Goal: Transaction & Acquisition: Purchase product/service

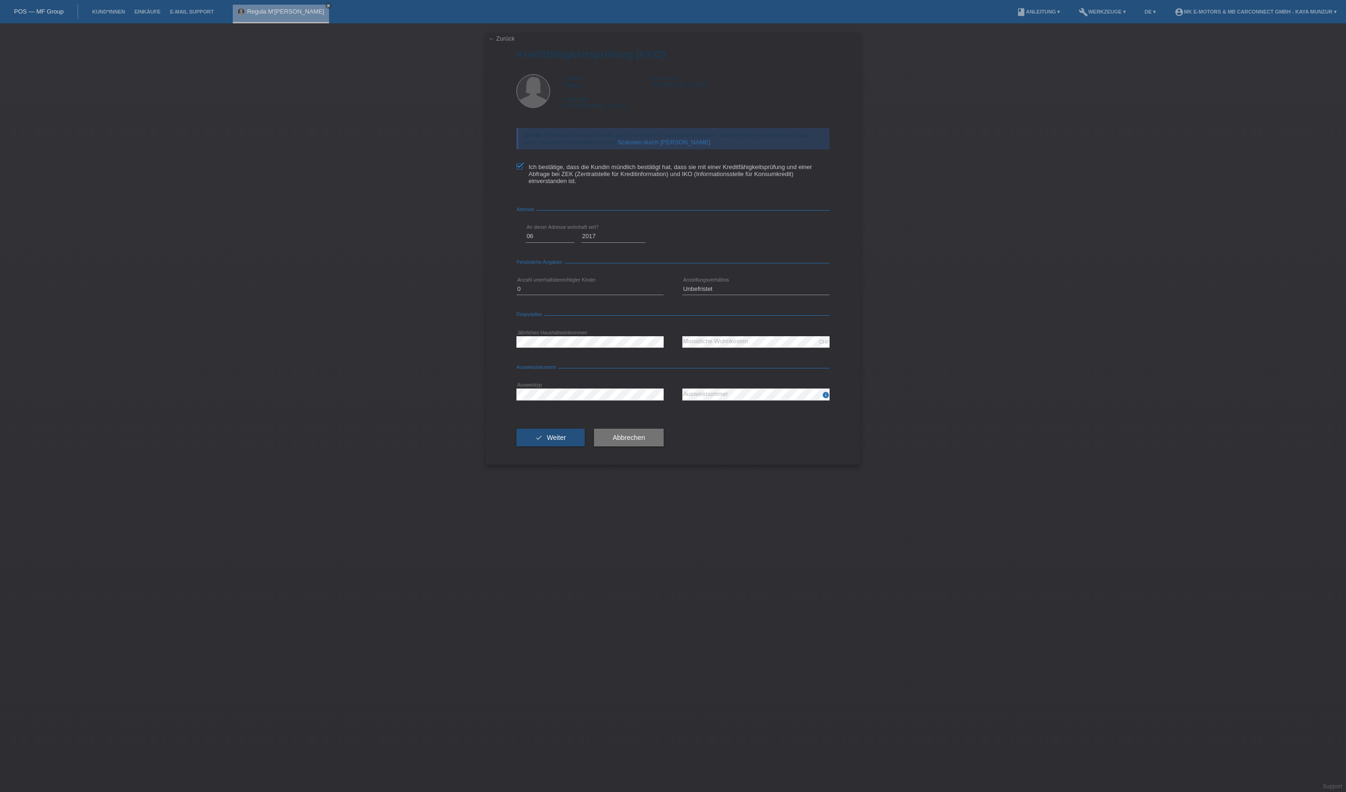
select select "06"
select select "2017"
select select "0"
select select "UNLIMITED"
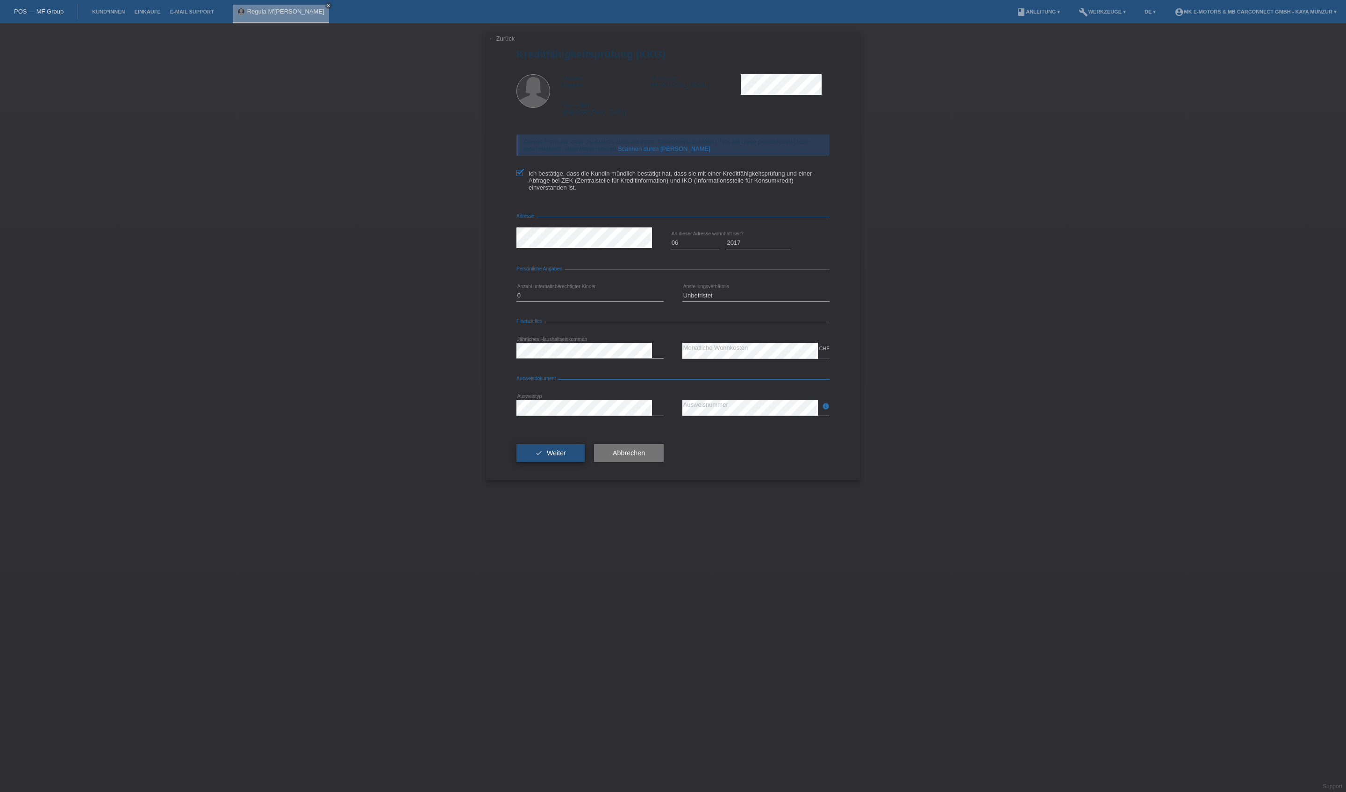
click at [566, 457] on span "Weiter" at bounding box center [556, 452] width 19 height 7
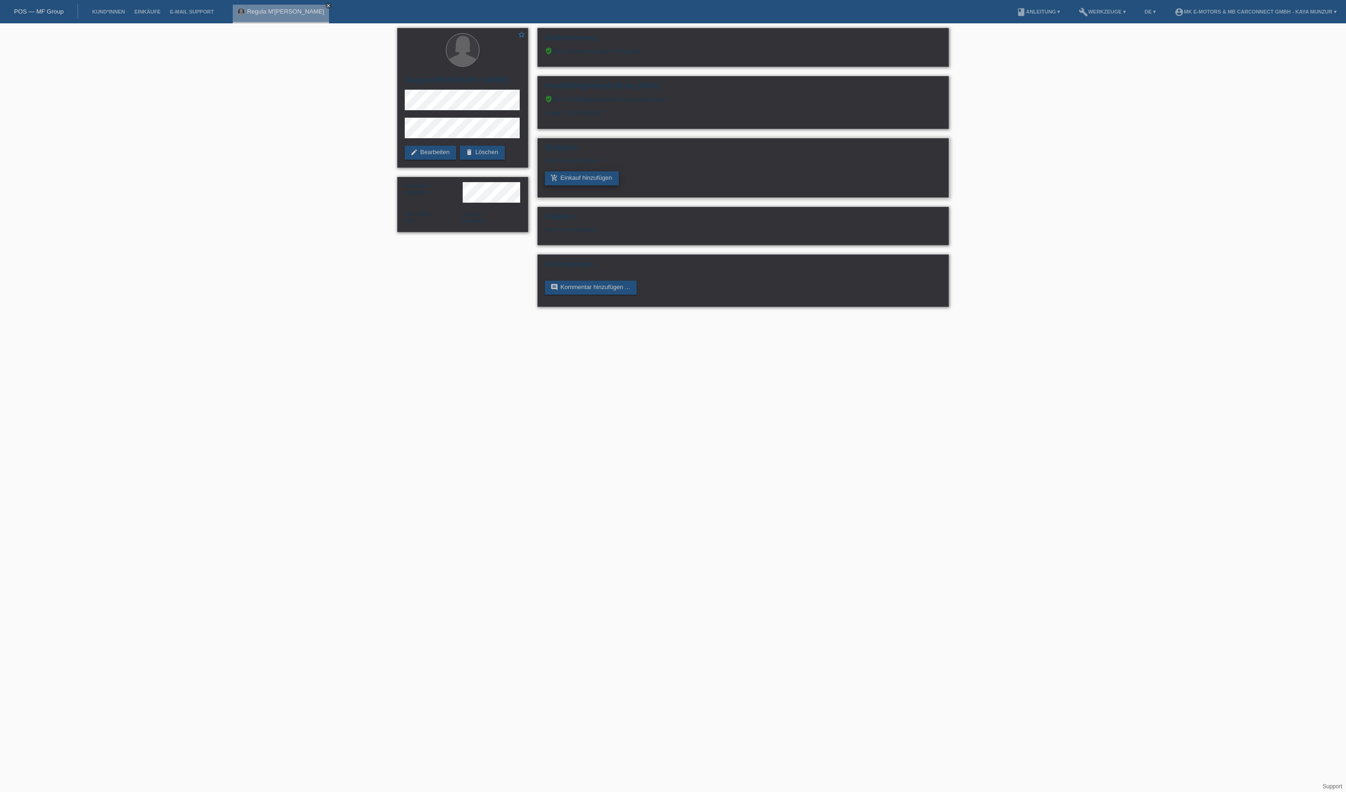
click at [600, 185] on link "add_shopping_cart Einkauf hinzufügen" at bounding box center [582, 178] width 74 height 14
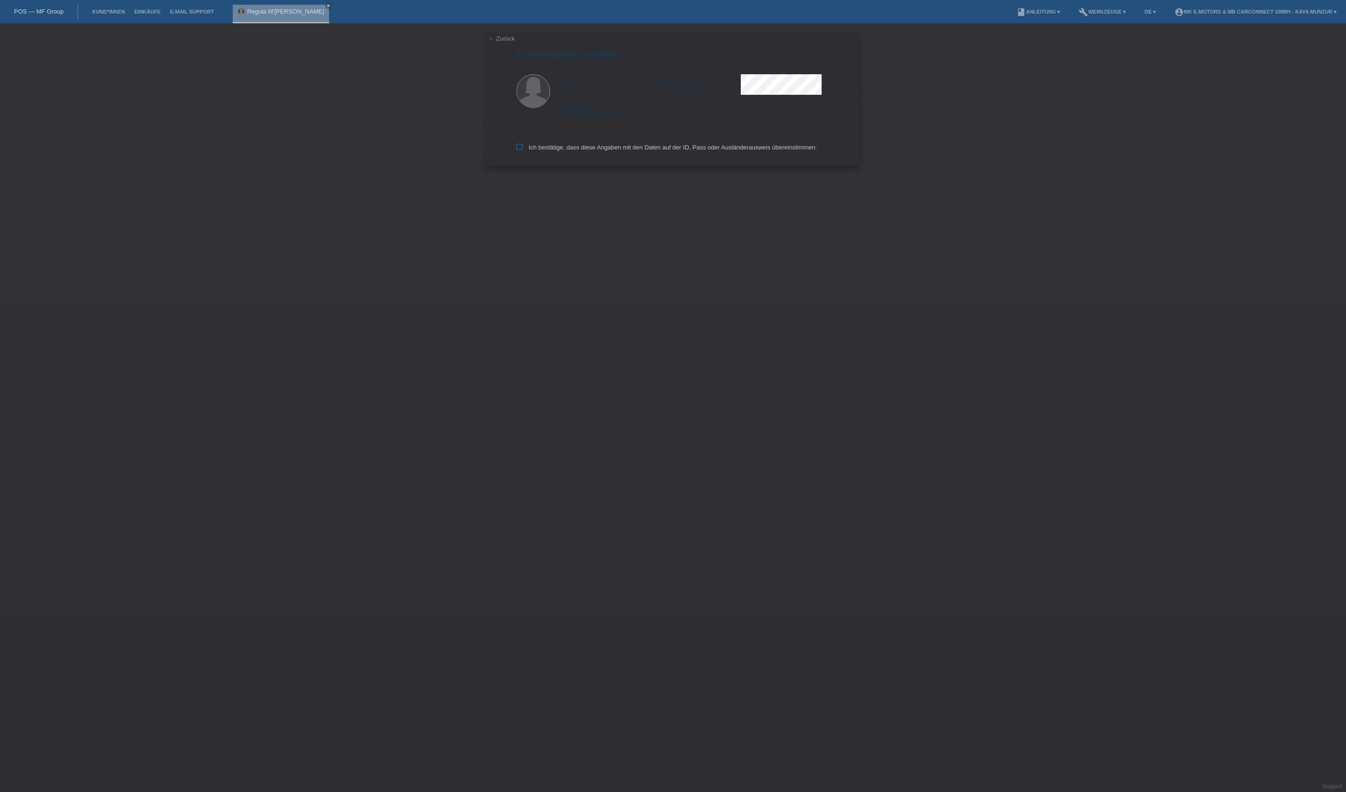
click at [588, 151] on label "Ich bestätige, dass diese Angaben mit den Daten auf der ID, Pass oder Ausländer…" at bounding box center [666, 147] width 300 height 7
click at [522, 150] on input "Ich bestätige, dass diese Angaben mit den Daten auf der ID, Pass oder Ausländer…" at bounding box center [519, 147] width 6 height 6
checkbox input "true"
click at [606, 91] on input "text" at bounding box center [589, 85] width 147 height 12
type input "3390.00"
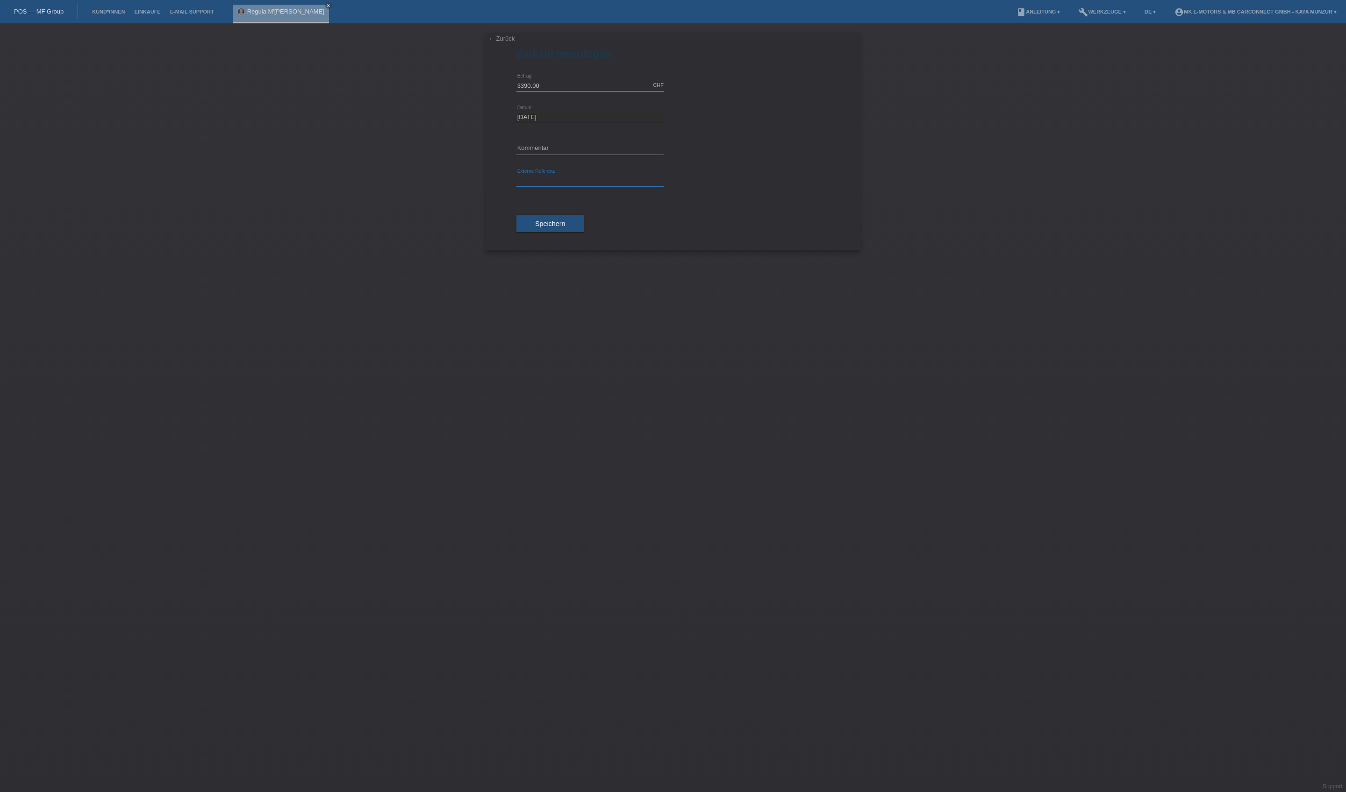
click at [598, 186] on input "text" at bounding box center [589, 181] width 147 height 12
type input "MK City Go"
click at [584, 233] on button "Speichern" at bounding box center [549, 224] width 67 height 18
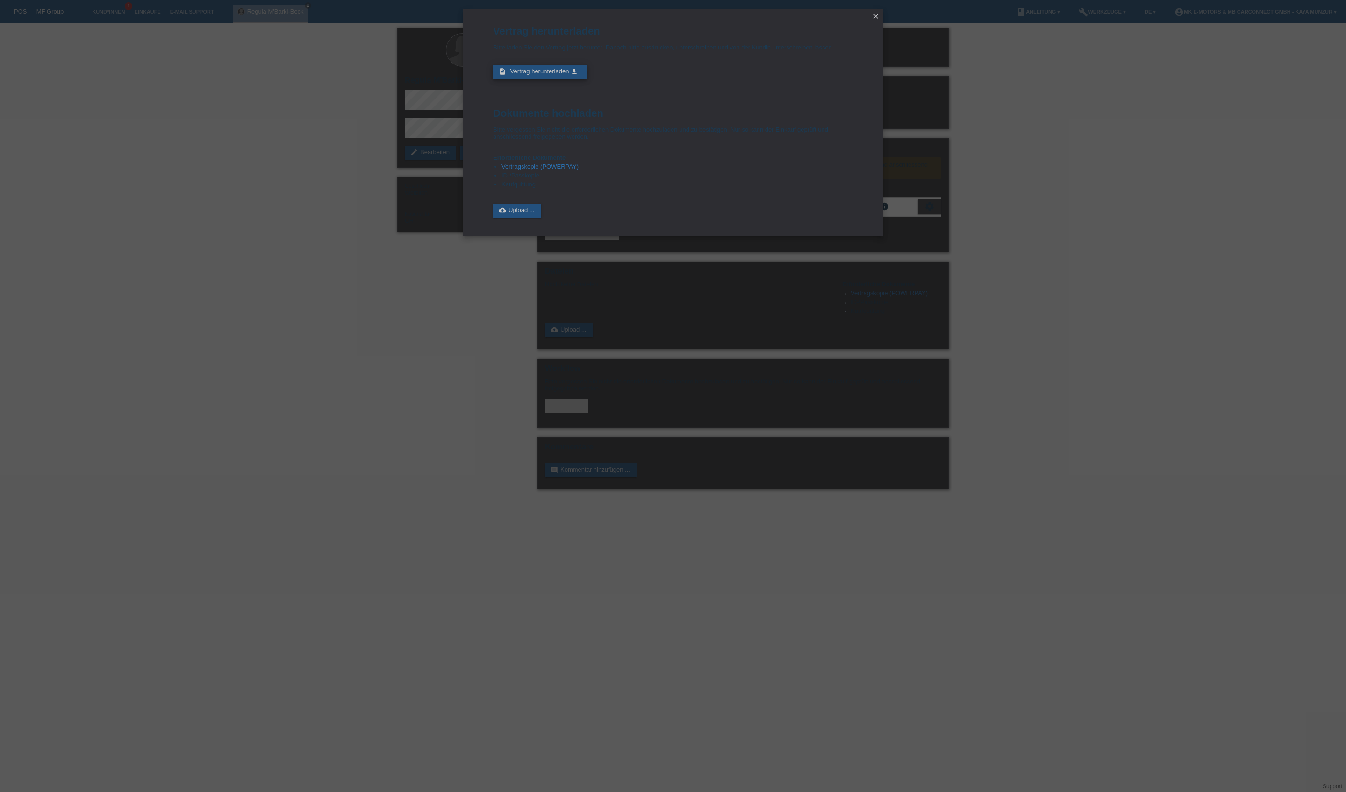
click at [569, 75] on span "Vertrag herunterladen" at bounding box center [539, 71] width 59 height 7
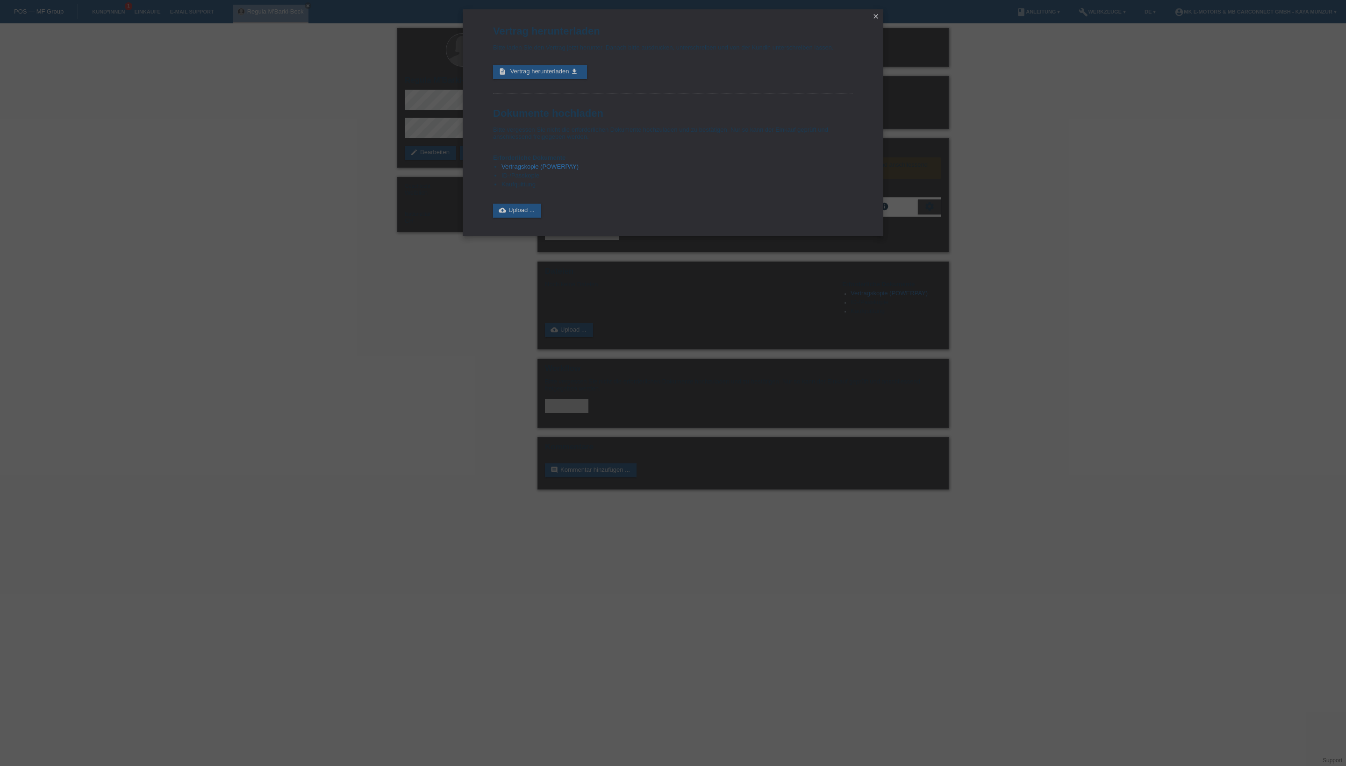
click at [877, 17] on icon "close" at bounding box center [875, 16] width 7 height 7
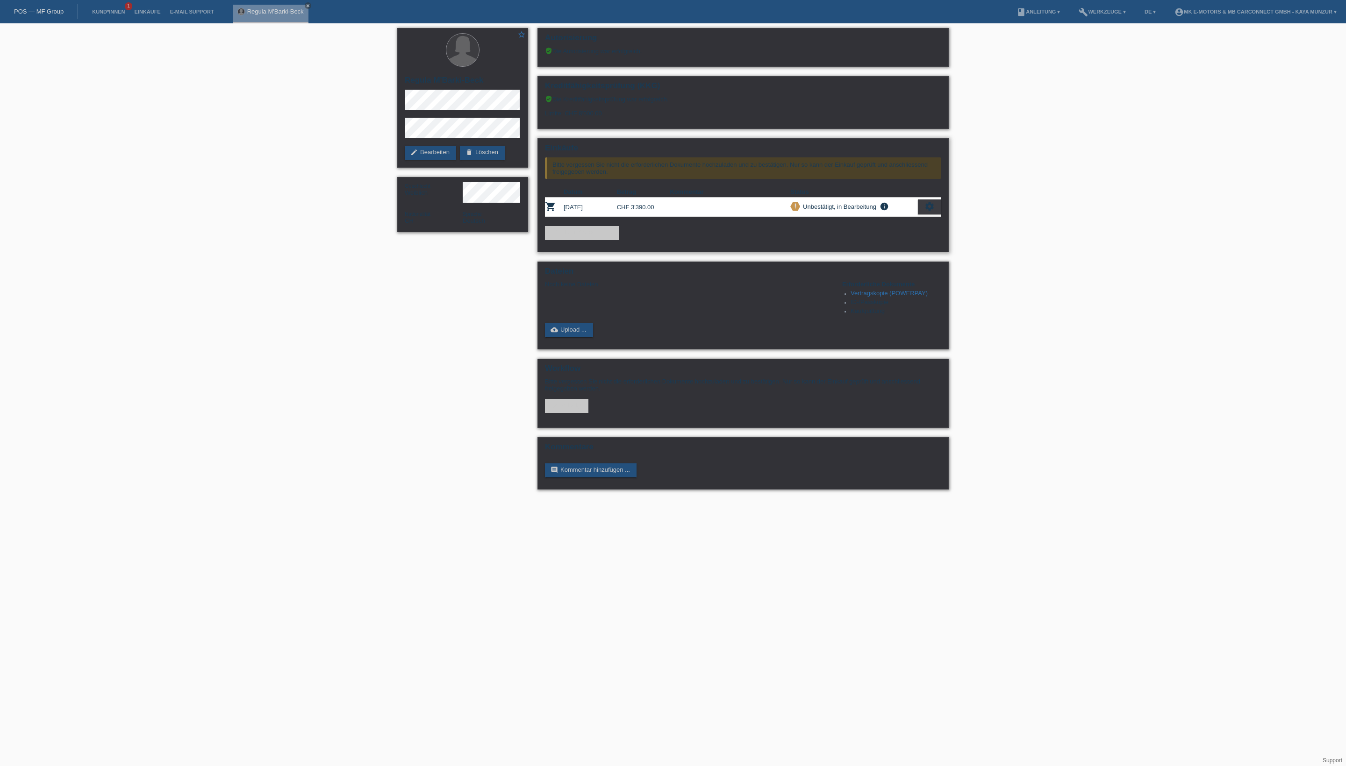
click at [928, 212] on icon "settings" at bounding box center [929, 206] width 10 height 10
click at [928, 214] on div "settings" at bounding box center [929, 207] width 23 height 15
click at [889, 306] on span "[PERSON_NAME] ist vom Kauf zurückgetreten..." at bounding box center [859, 300] width 135 height 11
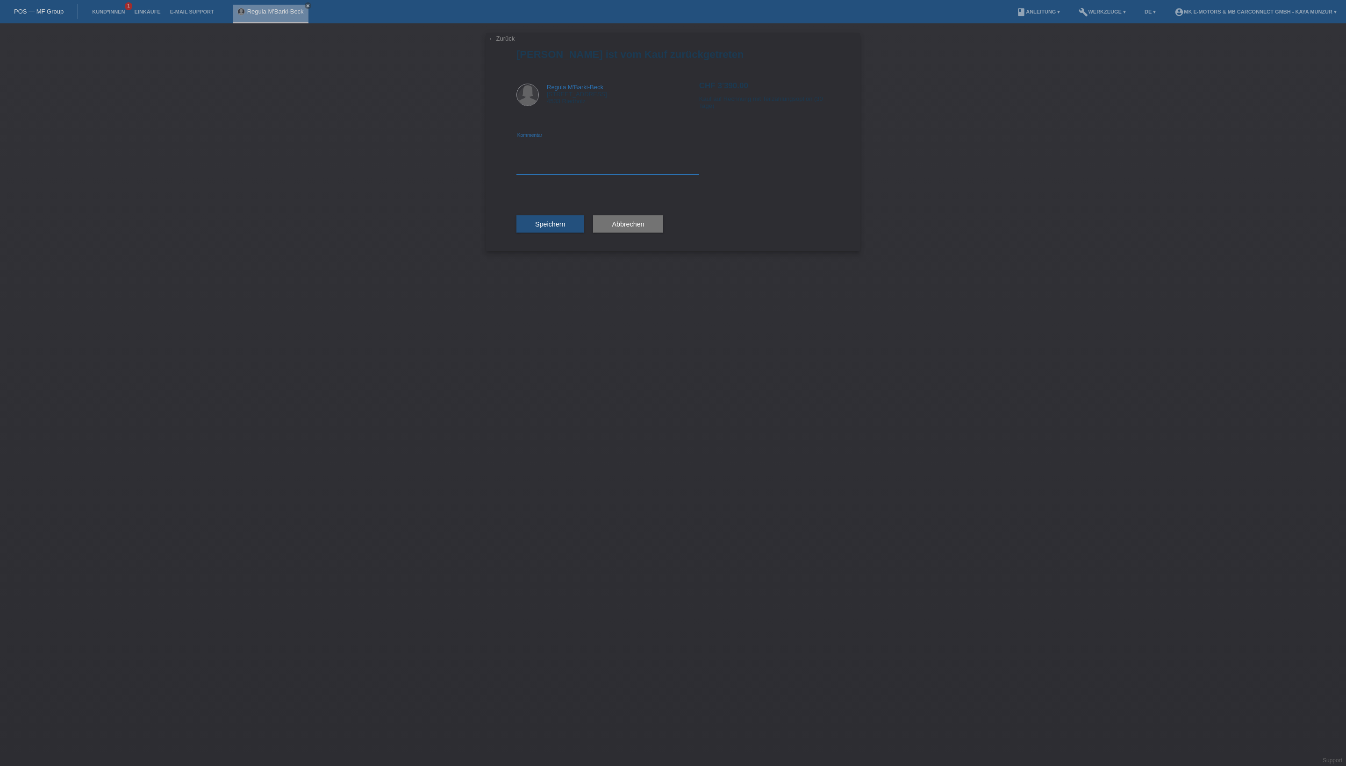
click at [627, 175] on textarea at bounding box center [607, 157] width 183 height 36
type textarea "h"
type textarea "H"
type textarea "Preis Umänderung"
click at [565, 228] on span "Speichern" at bounding box center [550, 224] width 30 height 7
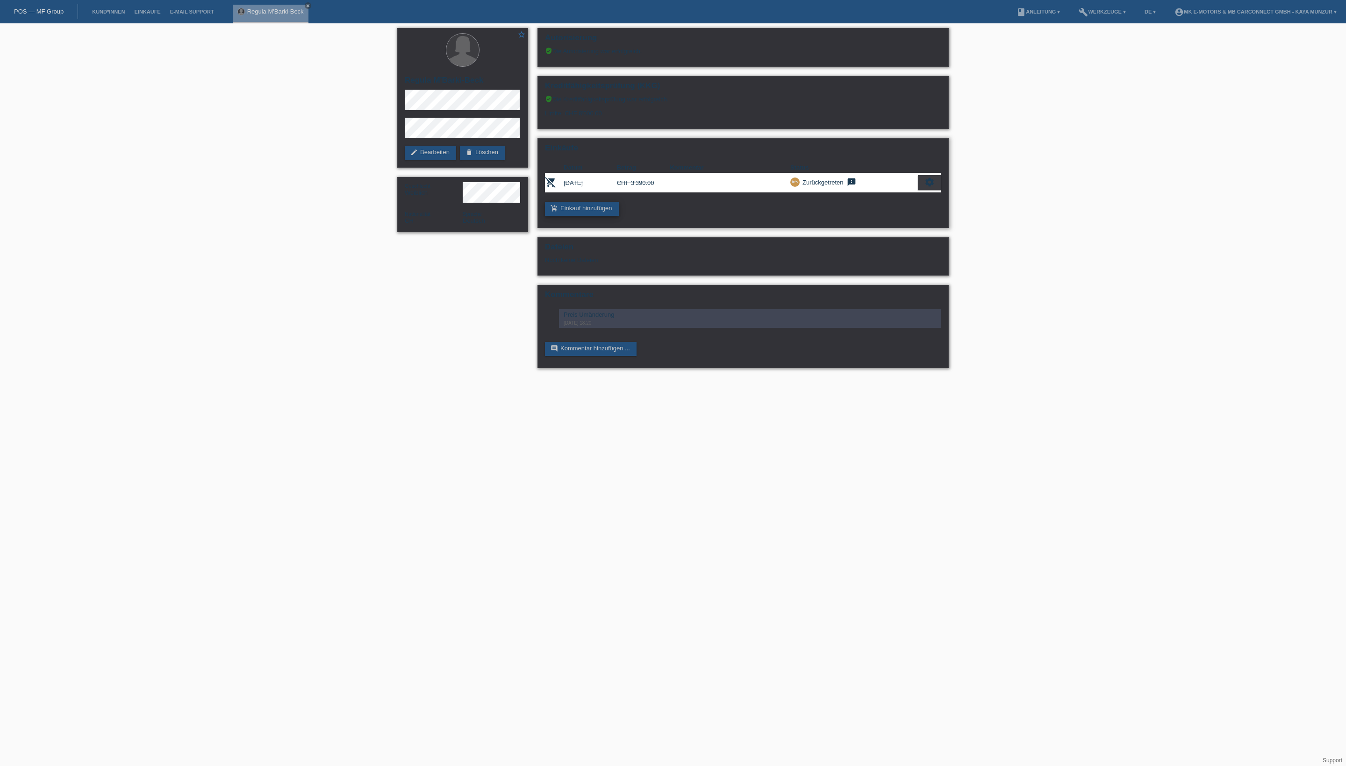
click at [619, 216] on link "add_shopping_cart Einkauf hinzufügen" at bounding box center [582, 209] width 74 height 14
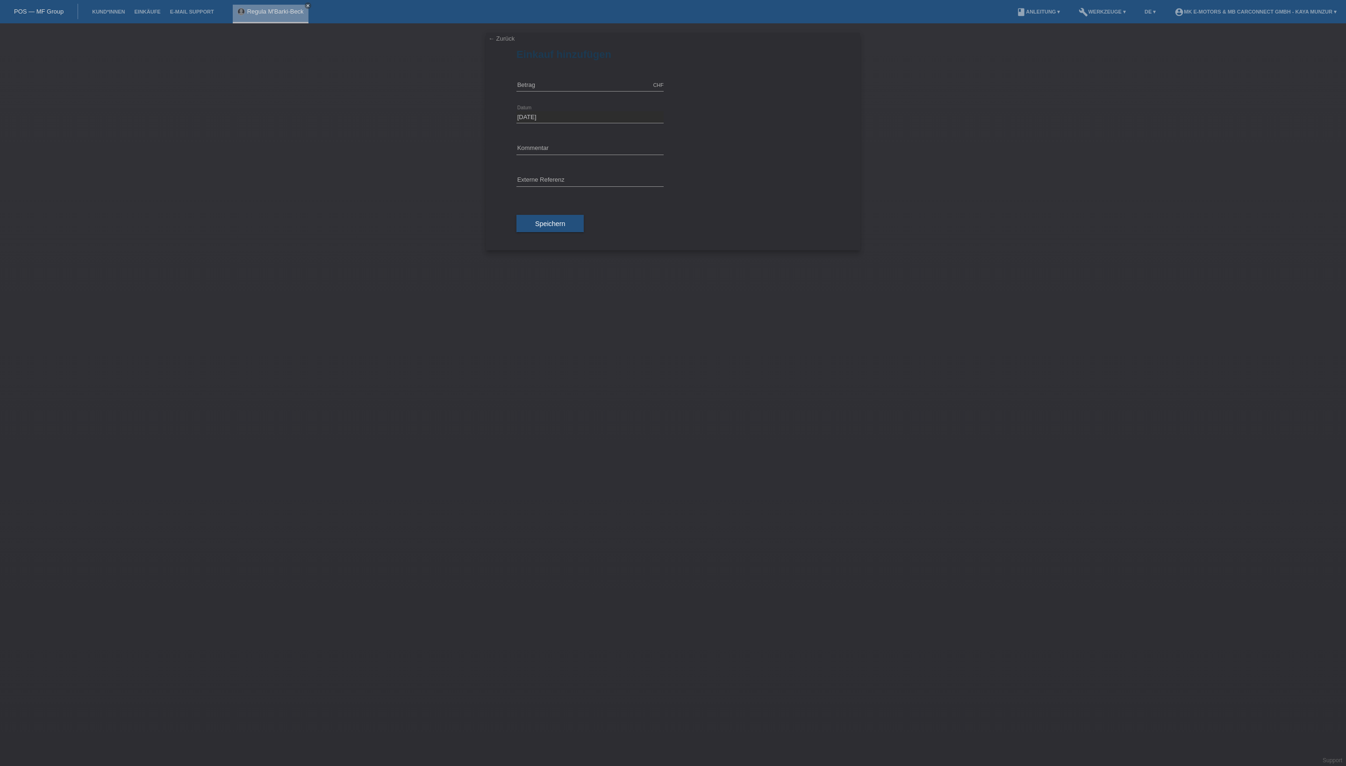
click at [605, 87] on div "CHF error Betrag" at bounding box center [589, 86] width 147 height 32
click at [607, 91] on input "text" at bounding box center [589, 85] width 147 height 12
type input "2990."
click at [578, 186] on input "text" at bounding box center [589, 181] width 147 height 12
type input "MK City Go"
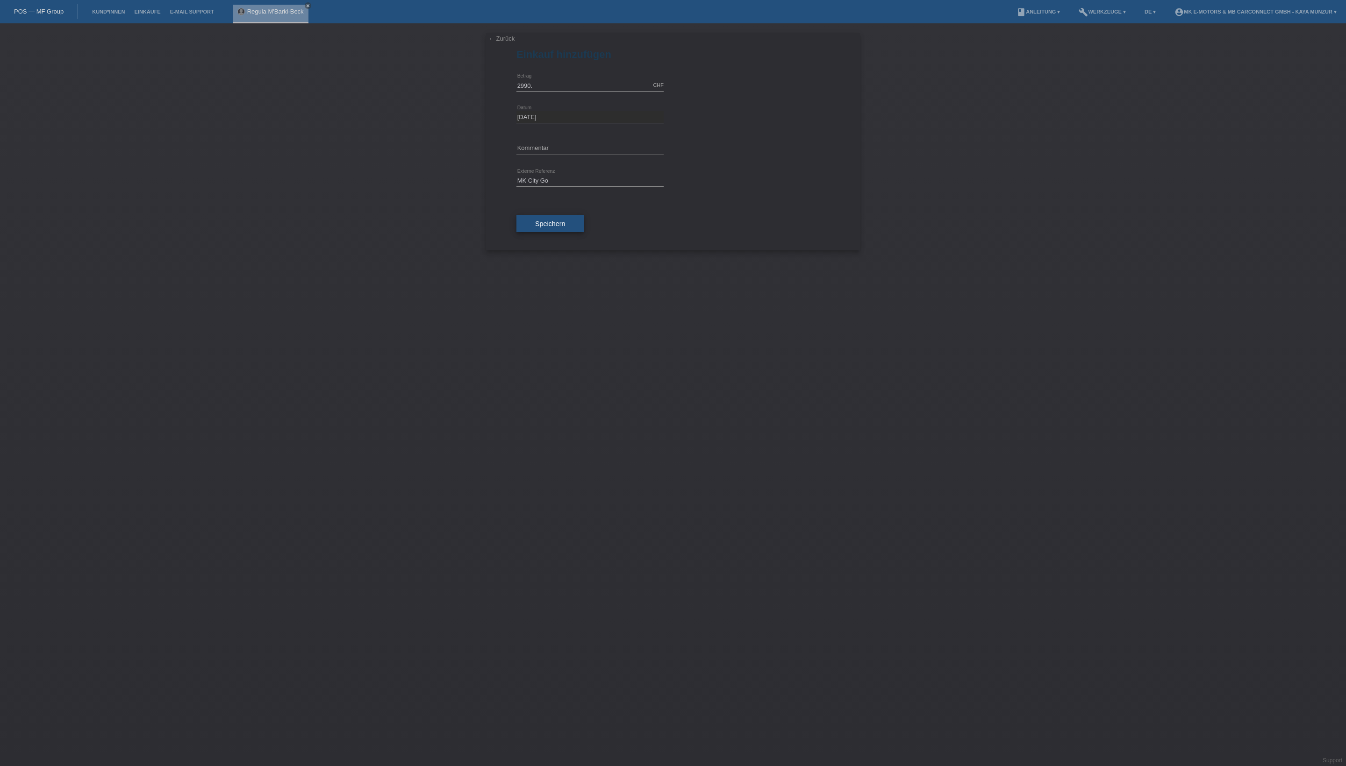
click at [550, 233] on button "Speichern" at bounding box center [549, 224] width 67 height 18
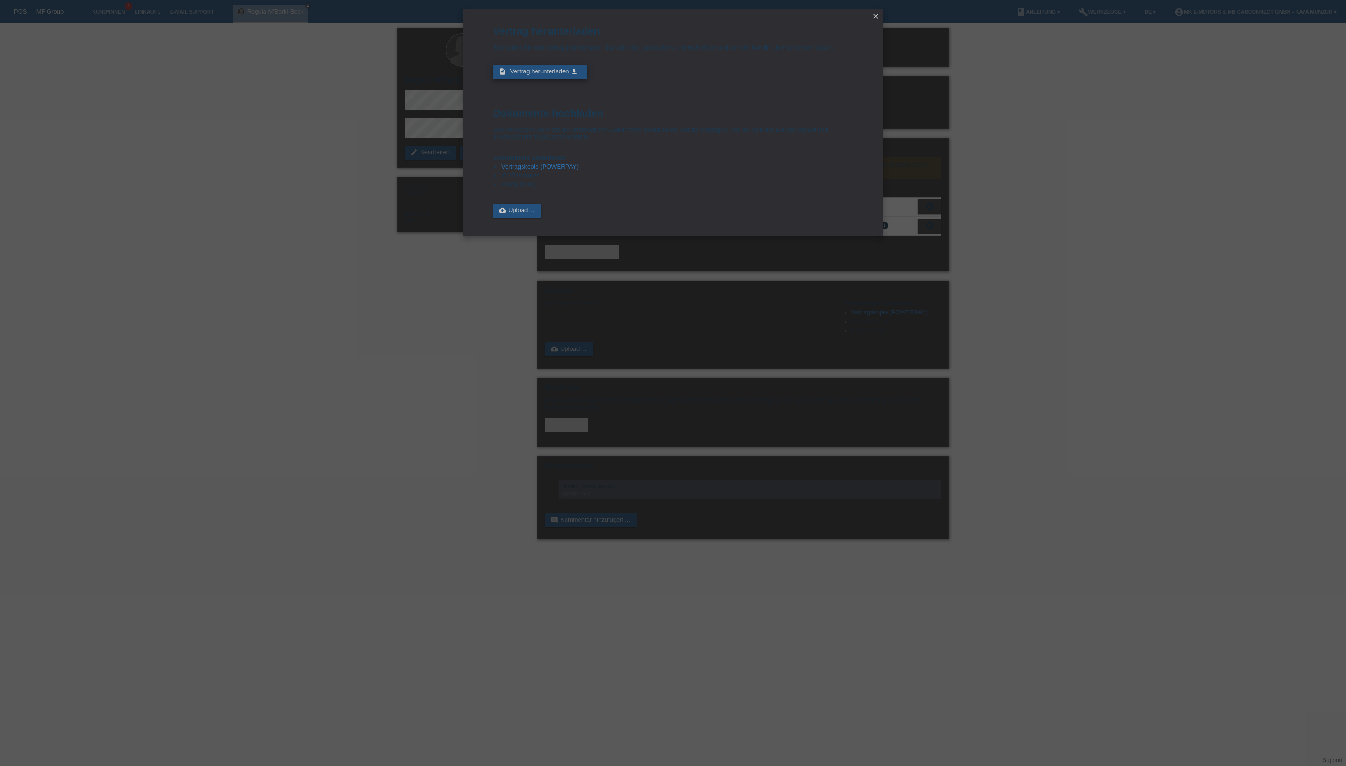
click at [569, 75] on span "Vertrag herunterladen" at bounding box center [539, 71] width 59 height 7
